Goal: Task Accomplishment & Management: Use online tool/utility

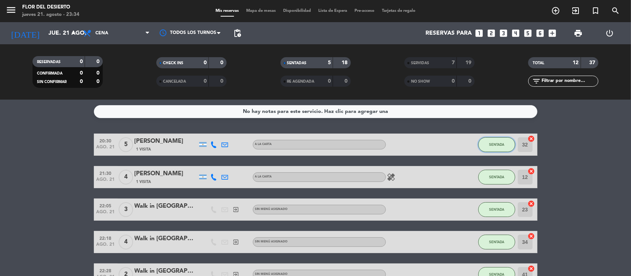
click at [499, 150] on button "SENTADA" at bounding box center [496, 144] width 37 height 15
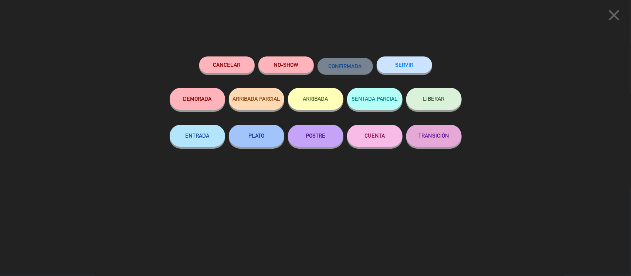
click at [406, 69] on button "SERVIR" at bounding box center [403, 65] width 55 height 17
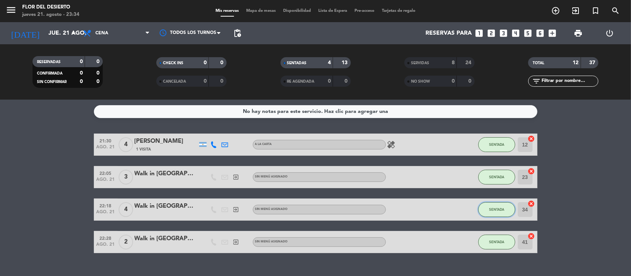
click at [490, 211] on span "SENTADA" at bounding box center [496, 210] width 15 height 4
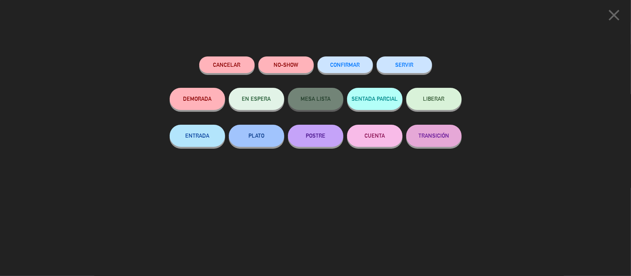
click at [610, 17] on icon "close" at bounding box center [613, 15] width 18 height 18
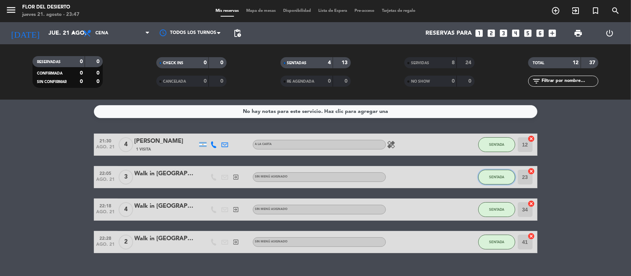
click at [491, 175] on span "SENTADA" at bounding box center [496, 177] width 15 height 4
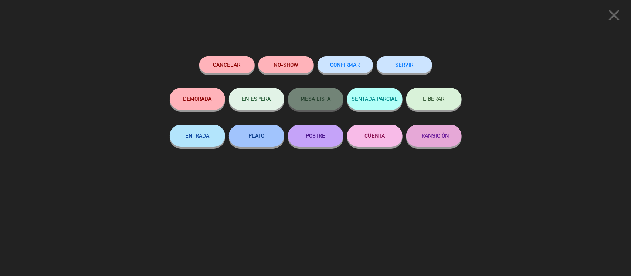
click at [391, 66] on button "SERVIR" at bounding box center [403, 65] width 55 height 17
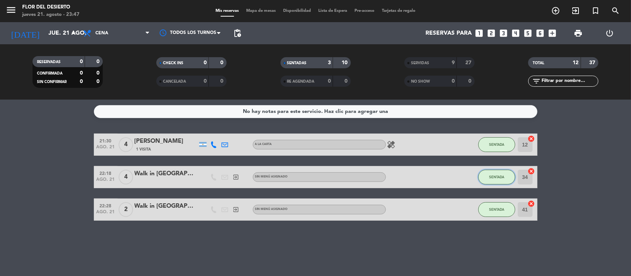
click at [501, 174] on button "SENTADA" at bounding box center [496, 177] width 37 height 15
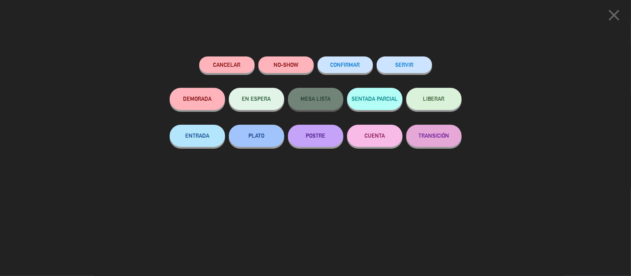
click at [616, 20] on icon "close" at bounding box center [613, 15] width 18 height 18
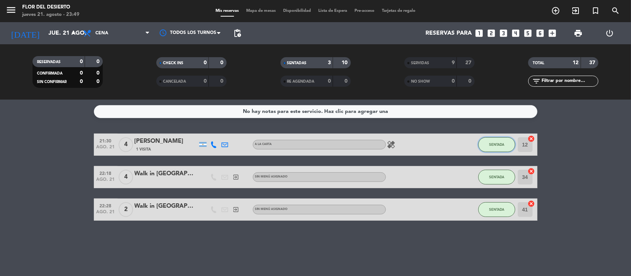
click at [497, 145] on span "SENTADA" at bounding box center [496, 145] width 15 height 4
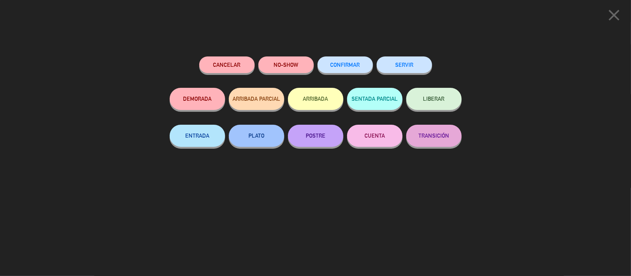
click at [416, 66] on button "SERVIR" at bounding box center [403, 65] width 55 height 17
